Goal: Transaction & Acquisition: Purchase product/service

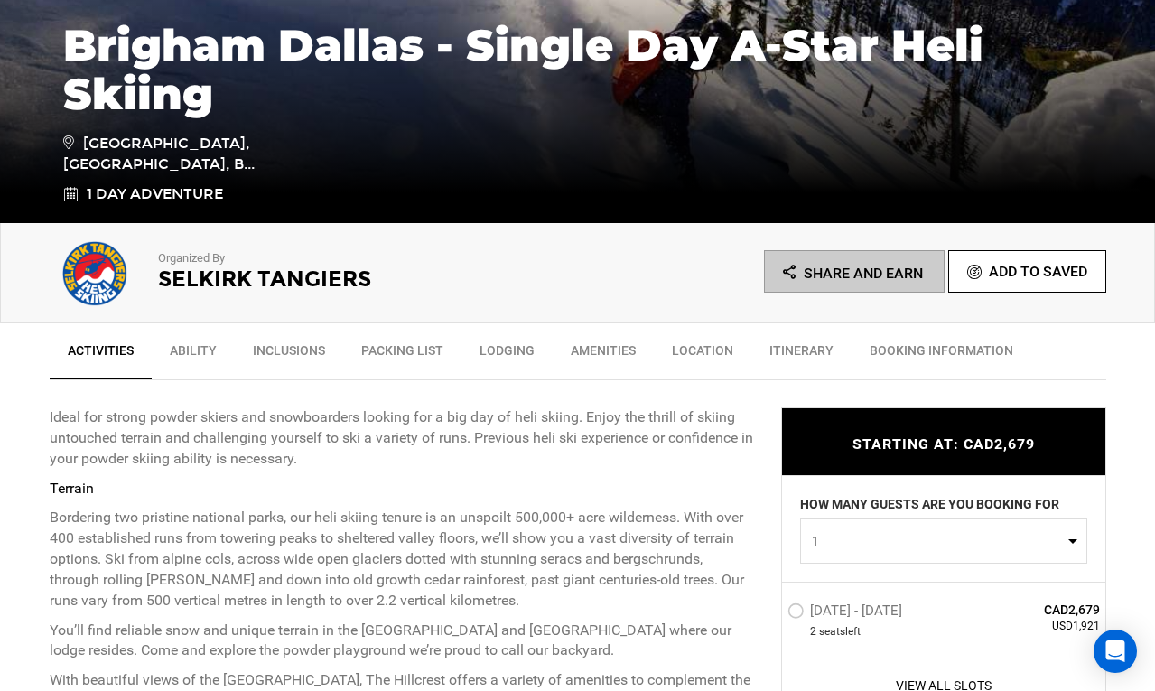
scroll to position [632, 0]
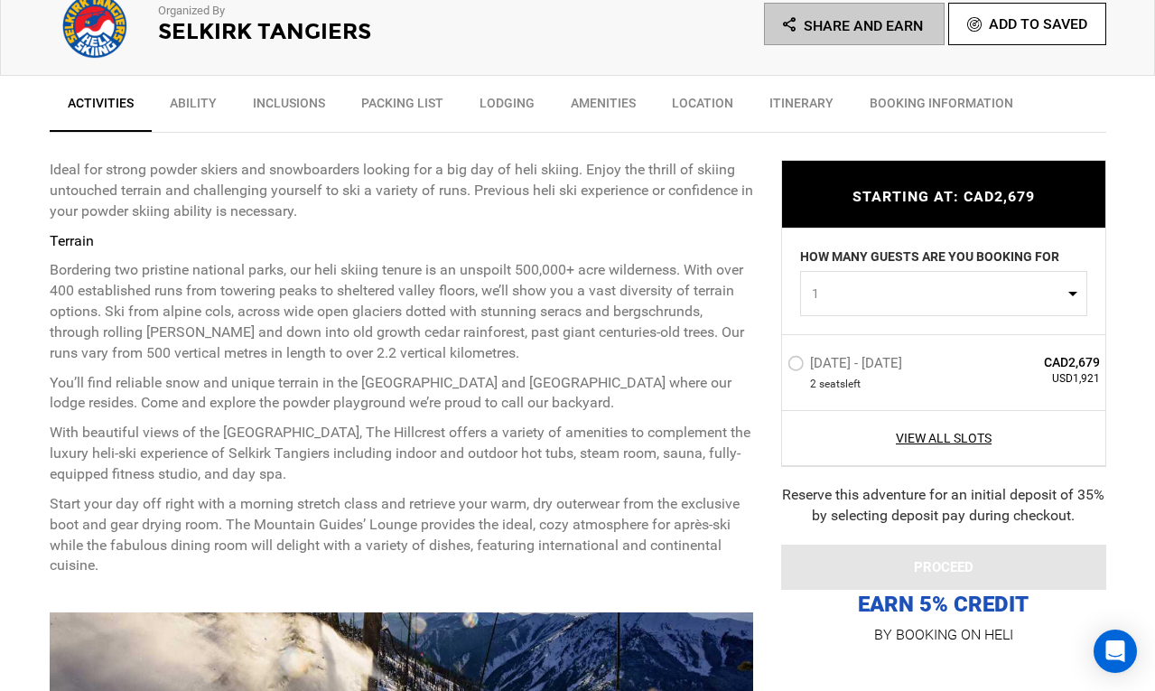
click at [826, 371] on label "[DATE] - [DATE]" at bounding box center [847, 366] width 119 height 22
click at [775, 371] on input "[DATE] - [DATE]" at bounding box center [775, 370] width 0 height 39
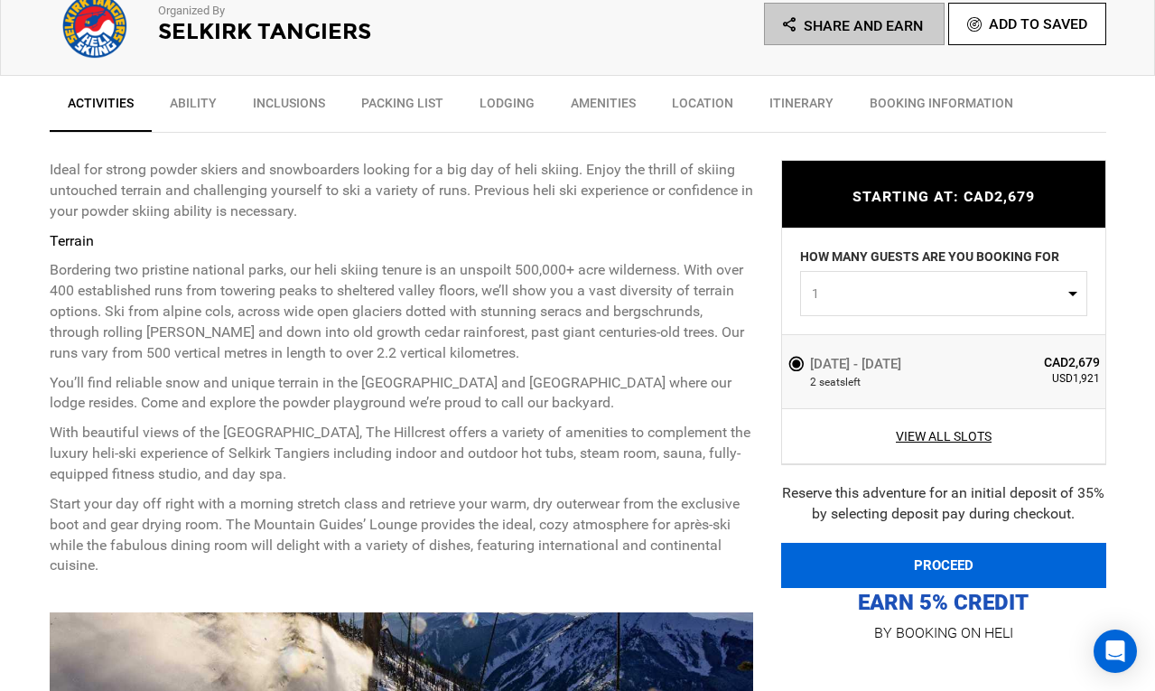
click at [871, 565] on button "PROCEED" at bounding box center [943, 565] width 325 height 45
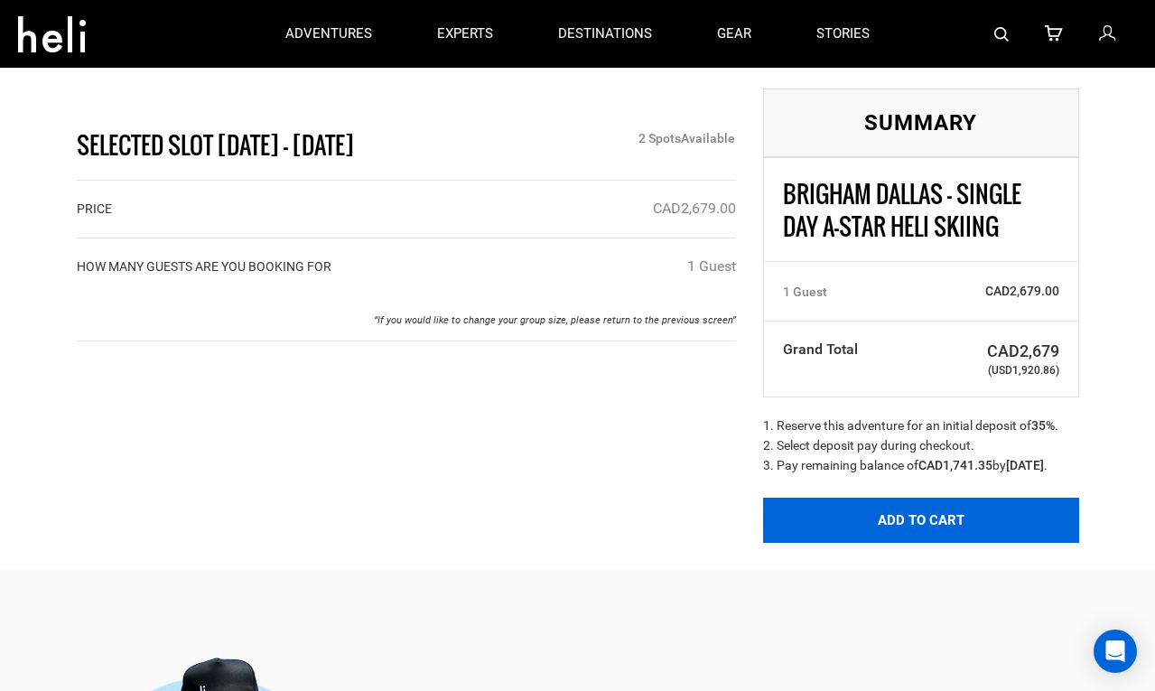
click at [880, 543] on button "Add to Cart" at bounding box center [921, 520] width 316 height 45
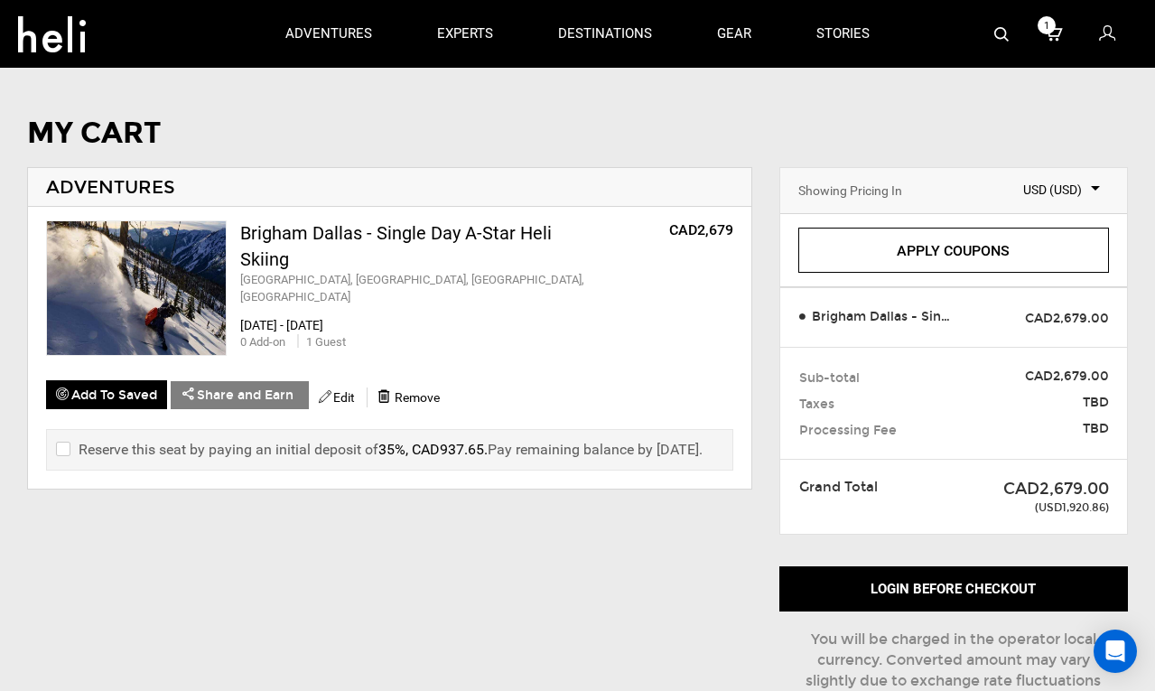
click at [65, 443] on input "checkbox" at bounding box center [62, 450] width 12 height 22
checkbox input "true"
